Goal: Complete application form

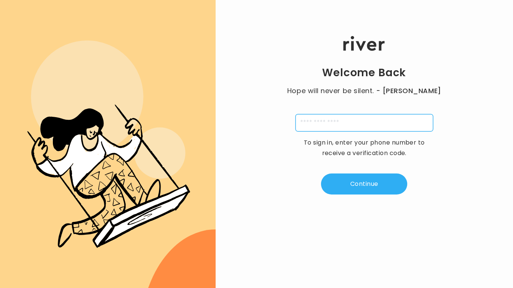
click at [355, 131] on input "tel" at bounding box center [365, 122] width 138 height 17
type input "**********"
click at [380, 182] on button "Continue" at bounding box center [364, 183] width 86 height 21
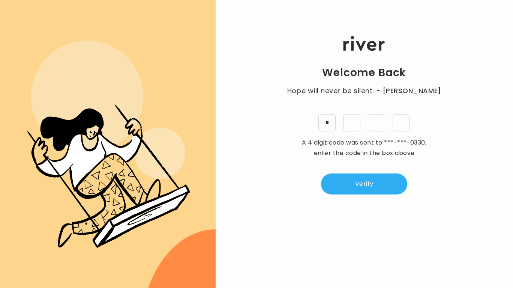
type input "*"
click at [371, 182] on button "Verify" at bounding box center [364, 183] width 86 height 21
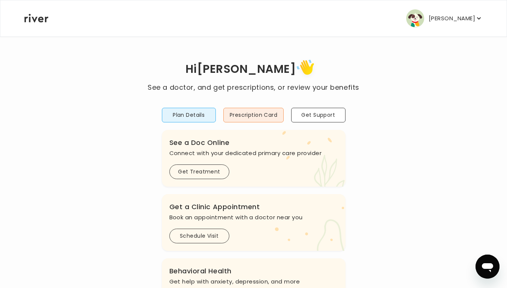
click at [200, 114] on button "Plan Details" at bounding box center [189, 115] width 54 height 15
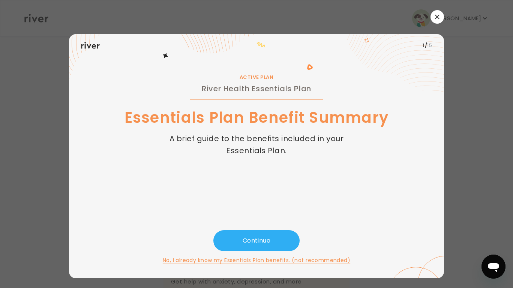
click at [252, 239] on button "Continue" at bounding box center [256, 240] width 86 height 21
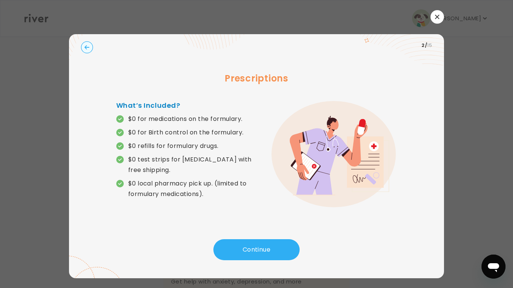
click at [252, 239] on button "Continue" at bounding box center [256, 249] width 86 height 21
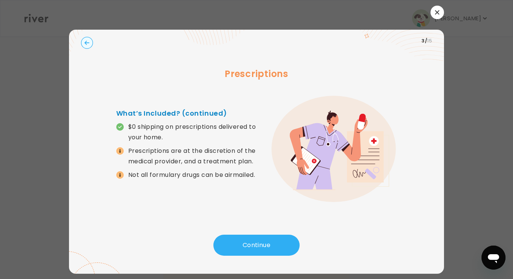
click at [235, 239] on button "Continue" at bounding box center [256, 244] width 86 height 21
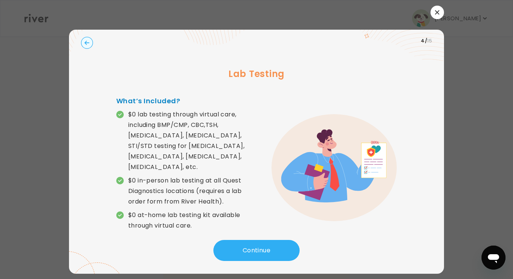
click at [235, 240] on button "Continue" at bounding box center [256, 250] width 86 height 21
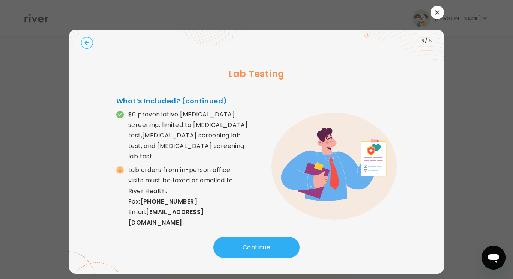
click at [235, 239] on button "Continue" at bounding box center [256, 247] width 86 height 21
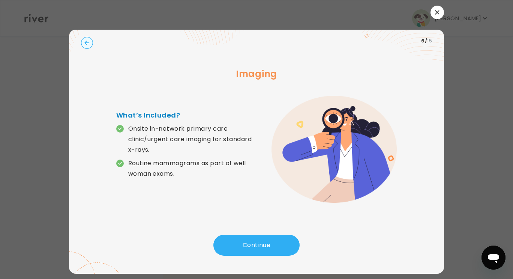
click at [235, 239] on button "Continue" at bounding box center [256, 244] width 86 height 21
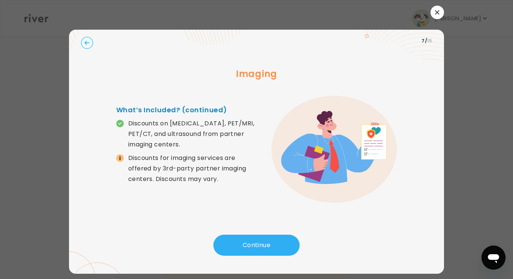
click at [235, 239] on button "Continue" at bounding box center [256, 244] width 86 height 21
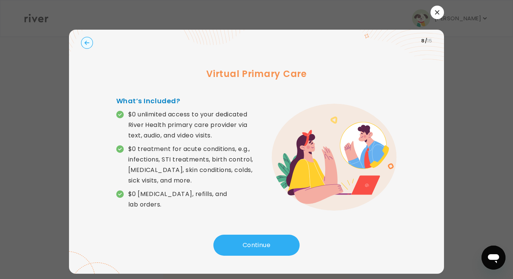
click at [235, 239] on button "Continue" at bounding box center [256, 244] width 86 height 21
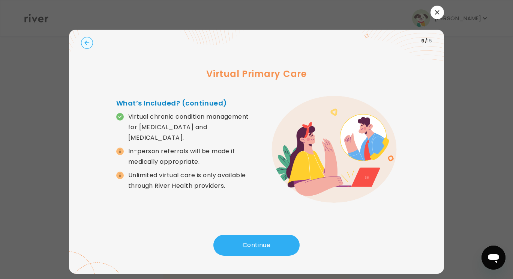
click at [235, 239] on button "Continue" at bounding box center [256, 244] width 86 height 21
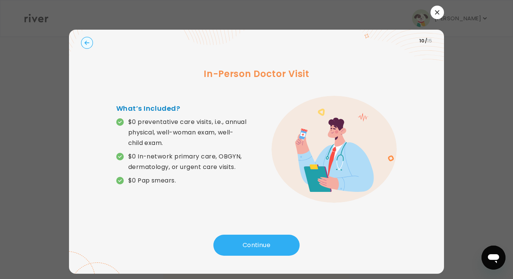
click at [226, 240] on button "Continue" at bounding box center [256, 244] width 86 height 21
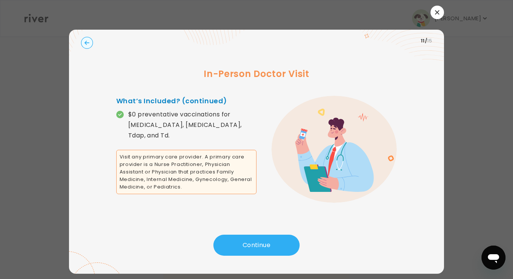
click at [226, 240] on button "Continue" at bounding box center [256, 244] width 86 height 21
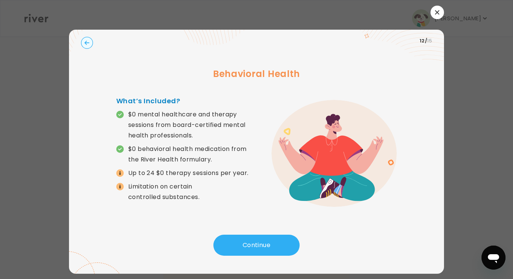
click at [226, 240] on button "Continue" at bounding box center [256, 244] width 86 height 21
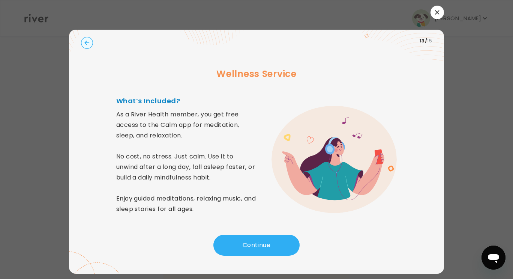
click at [226, 240] on button "Continue" at bounding box center [256, 244] width 86 height 21
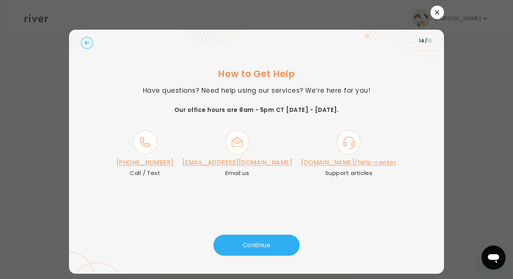
click at [226, 240] on button "Continue" at bounding box center [256, 244] width 86 height 21
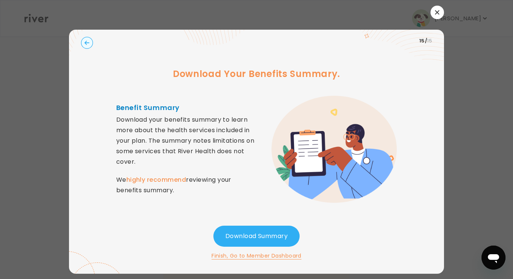
click at [83, 41] on circle "button" at bounding box center [87, 43] width 12 height 12
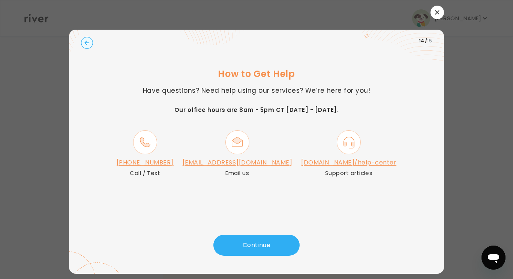
click at [437, 10] on icon "button" at bounding box center [437, 12] width 5 height 5
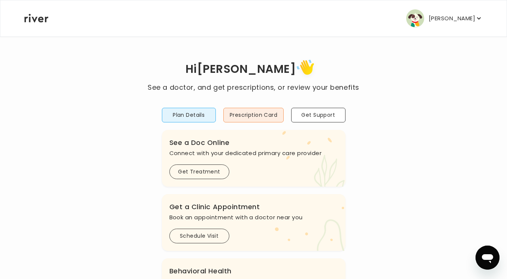
click at [113, 53] on div "Hi [PERSON_NAME] See a doctor, and get prescriptions, or review your benefits P…" at bounding box center [253, 250] width 459 height 428
